Goal: Navigation & Orientation: Find specific page/section

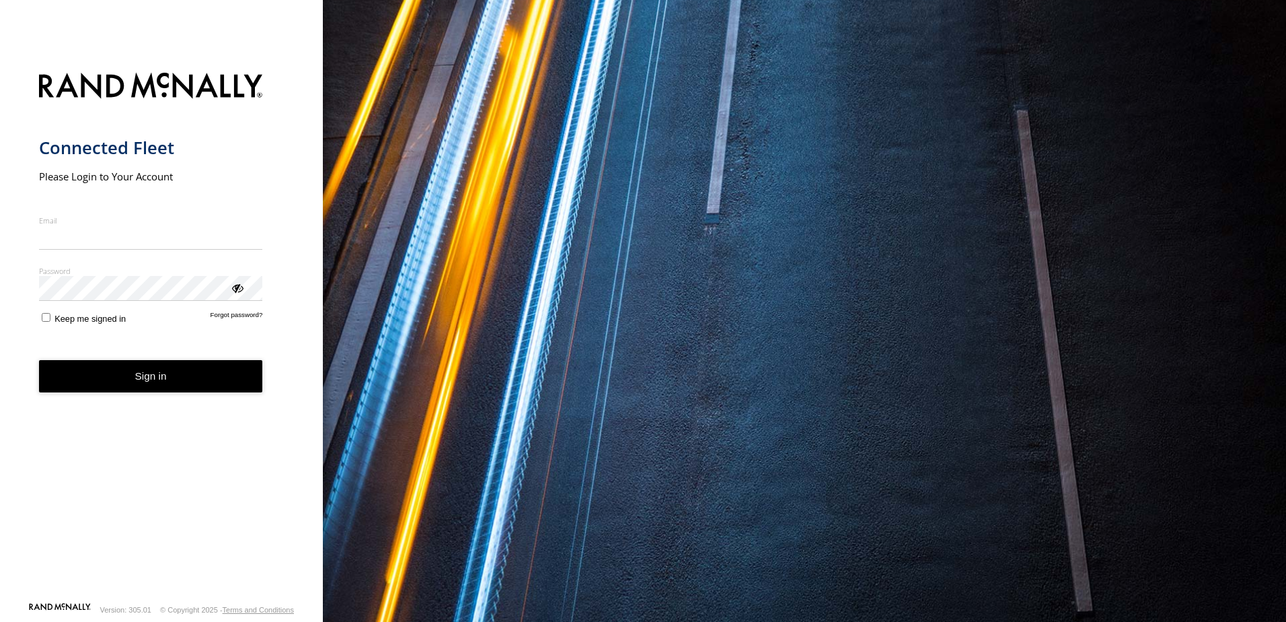
type input "**********"
click at [127, 391] on button "Sign in" at bounding box center [151, 376] width 224 height 33
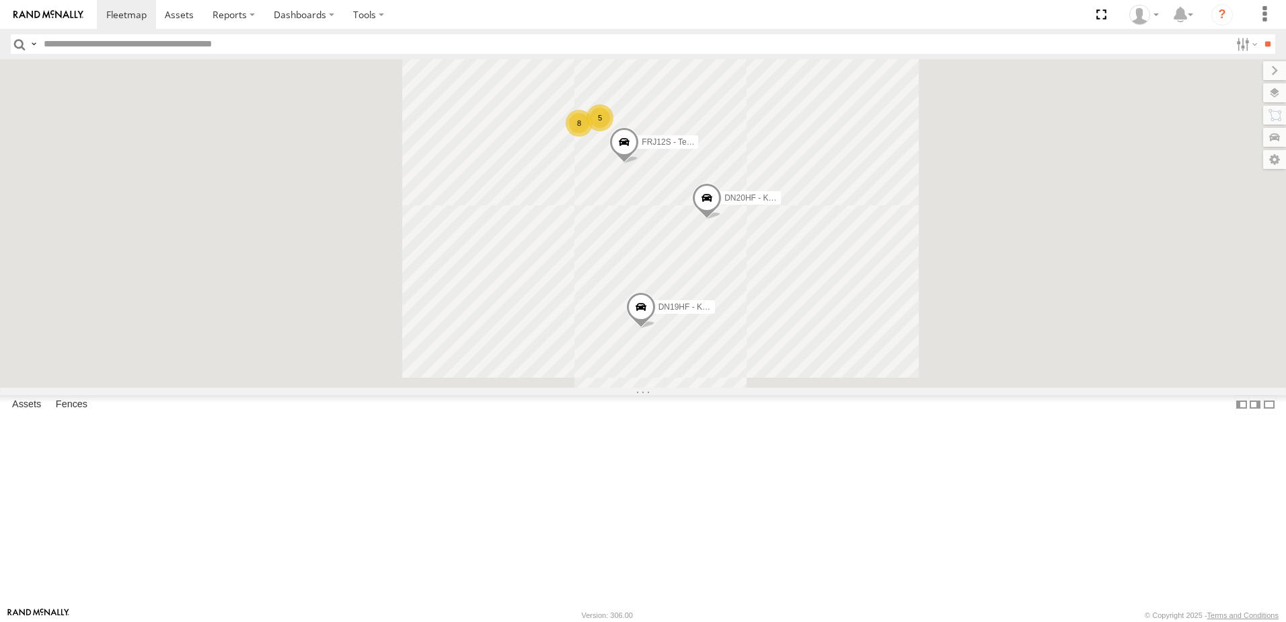
scroll to position [75, 0]
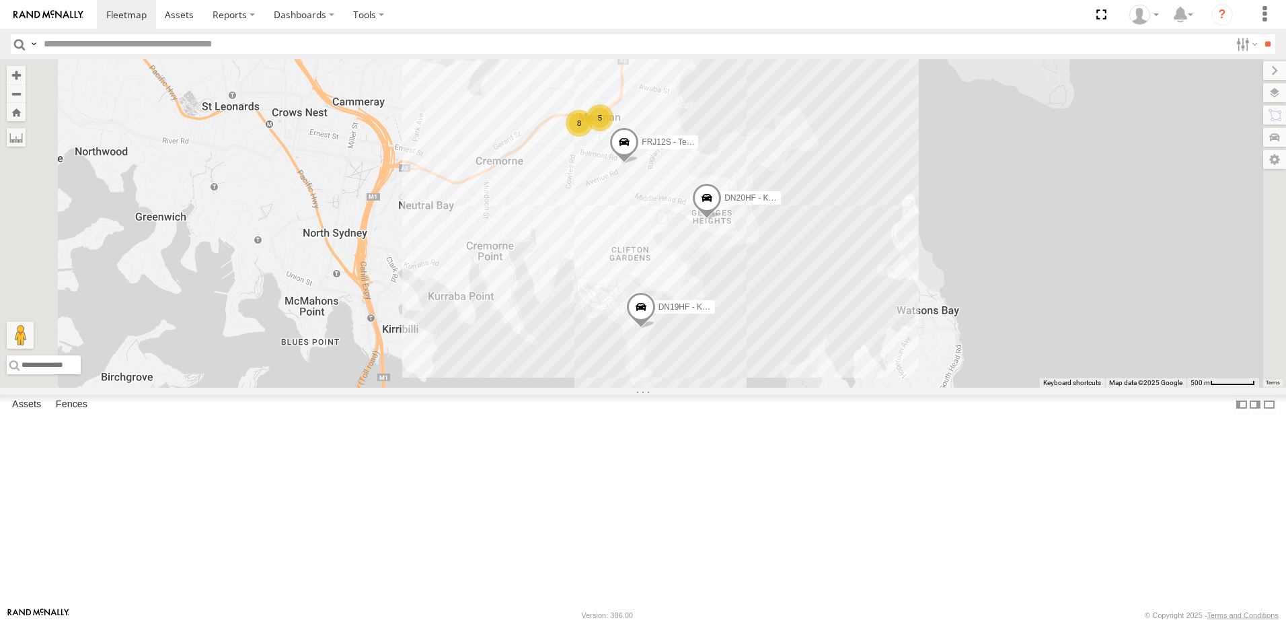
click at [0, 0] on link at bounding box center [0, 0] width 0 height 0
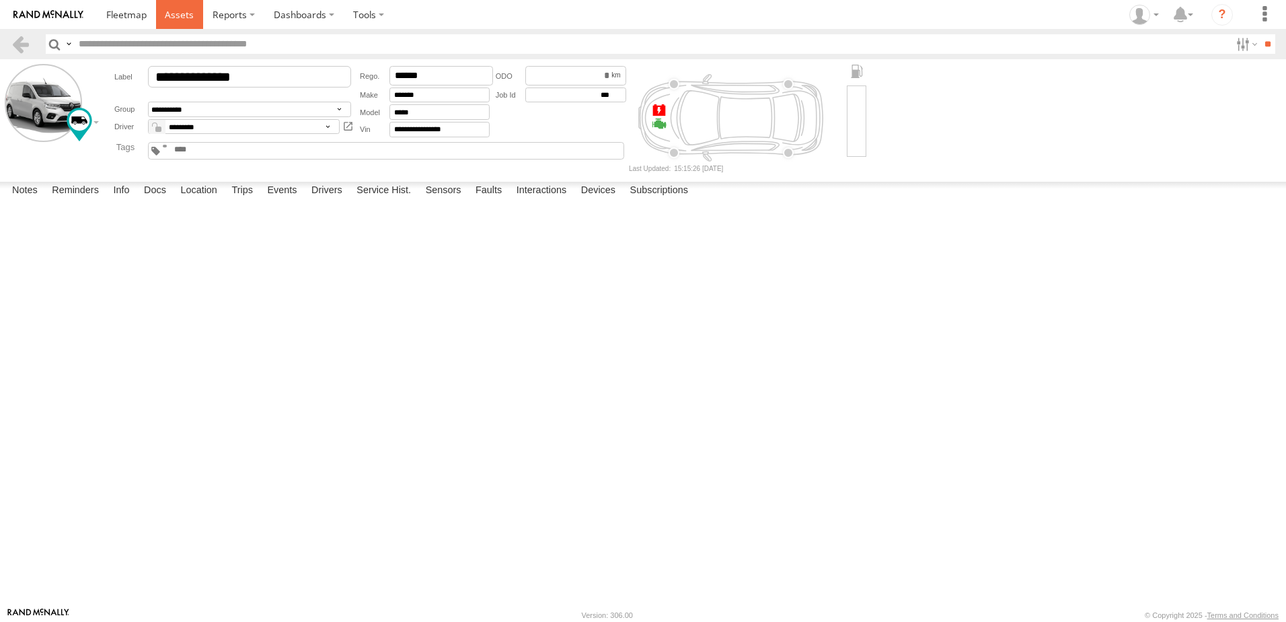
click at [168, 11] on span at bounding box center [179, 14] width 29 height 13
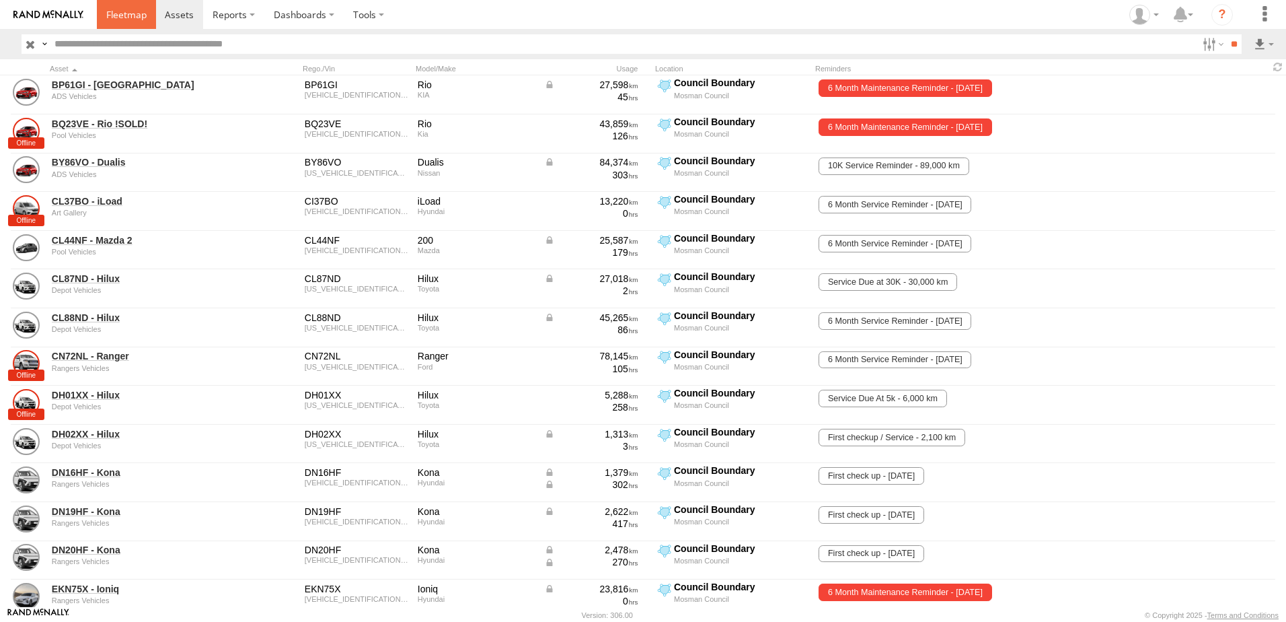
click at [143, 17] on span at bounding box center [126, 14] width 40 height 13
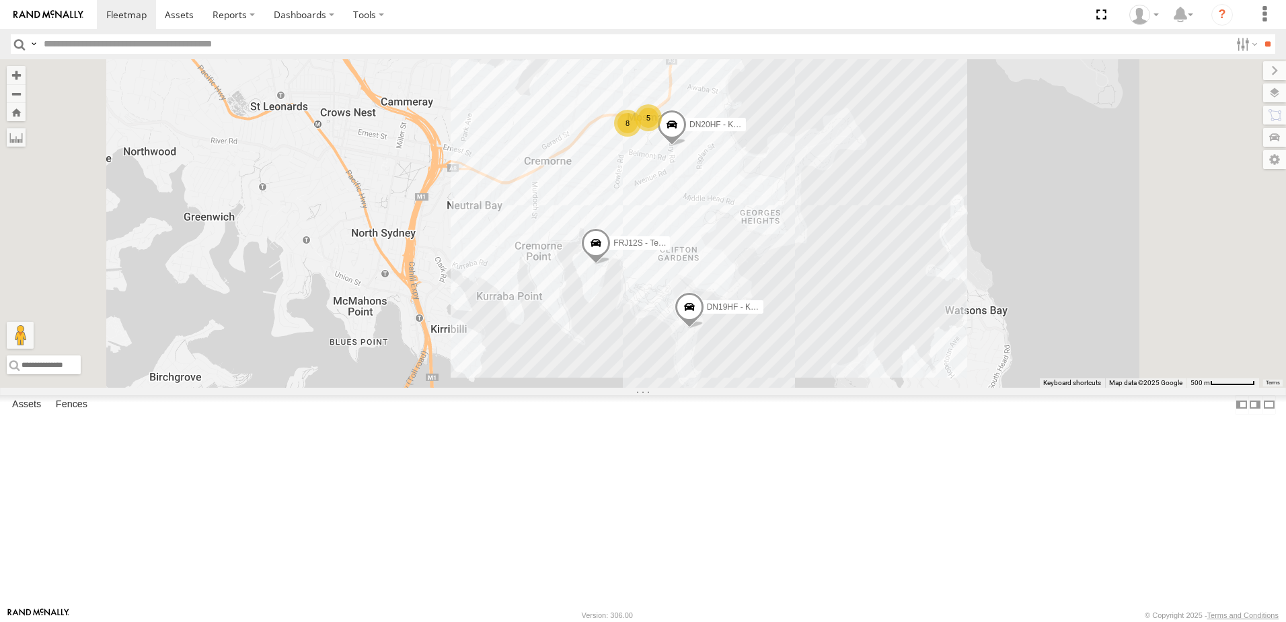
scroll to position [75, 0]
